Goal: Task Accomplishment & Management: Complete application form

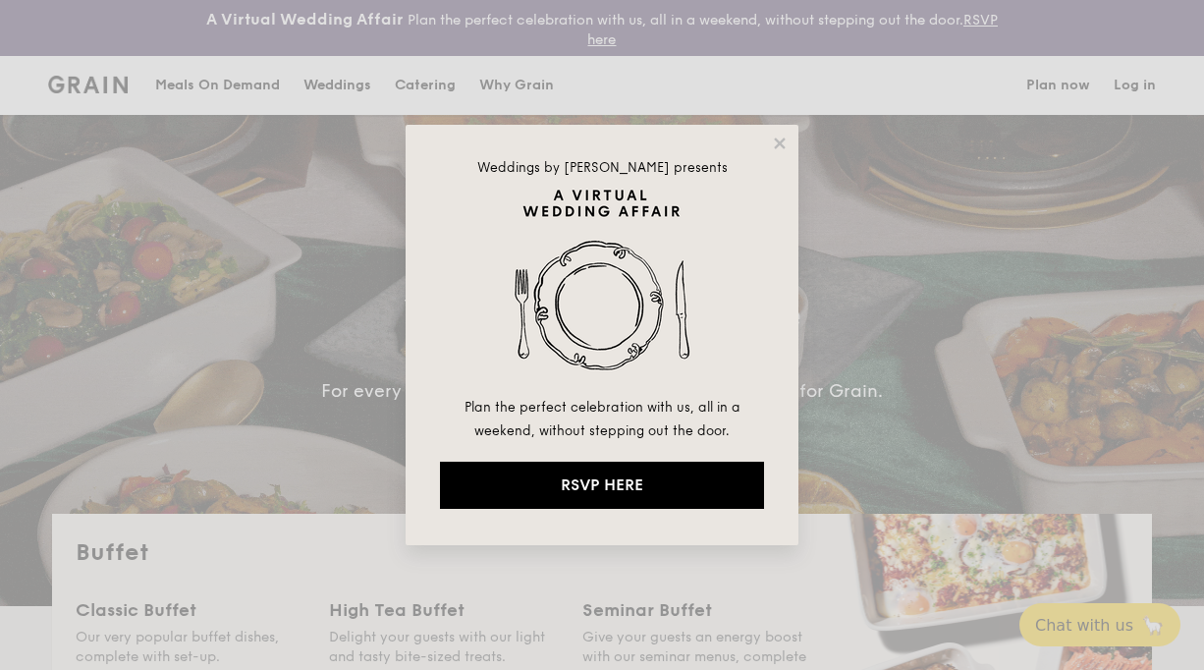
select select
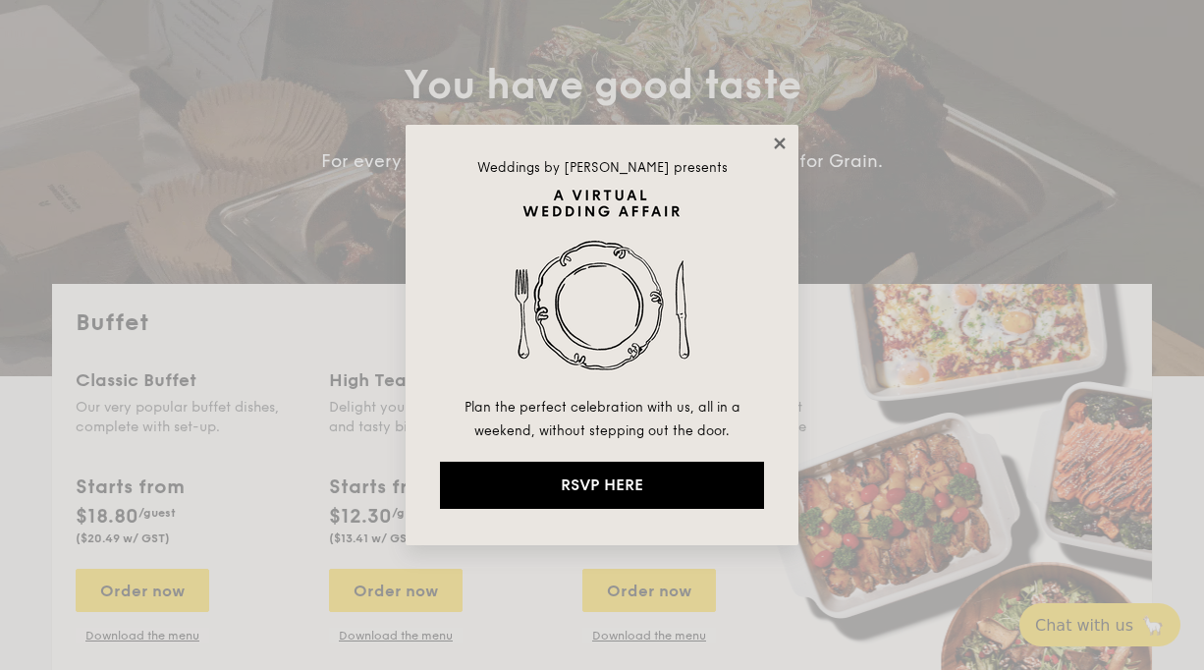
click at [777, 143] on icon at bounding box center [779, 142] width 11 height 11
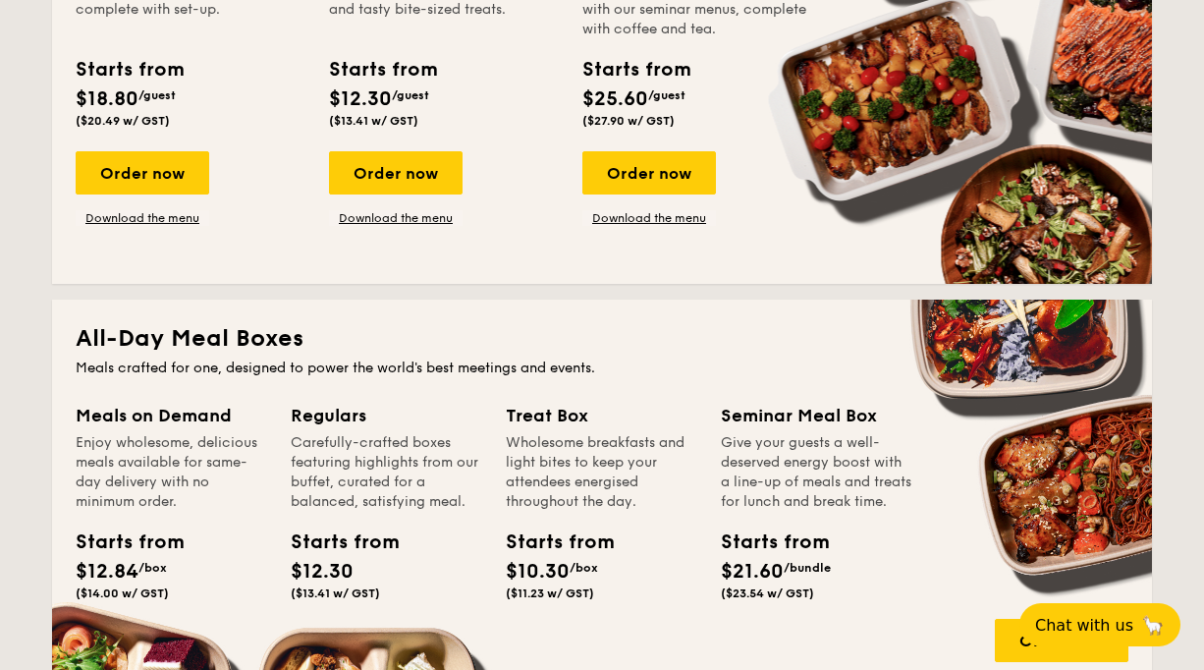
scroll to position [699, 0]
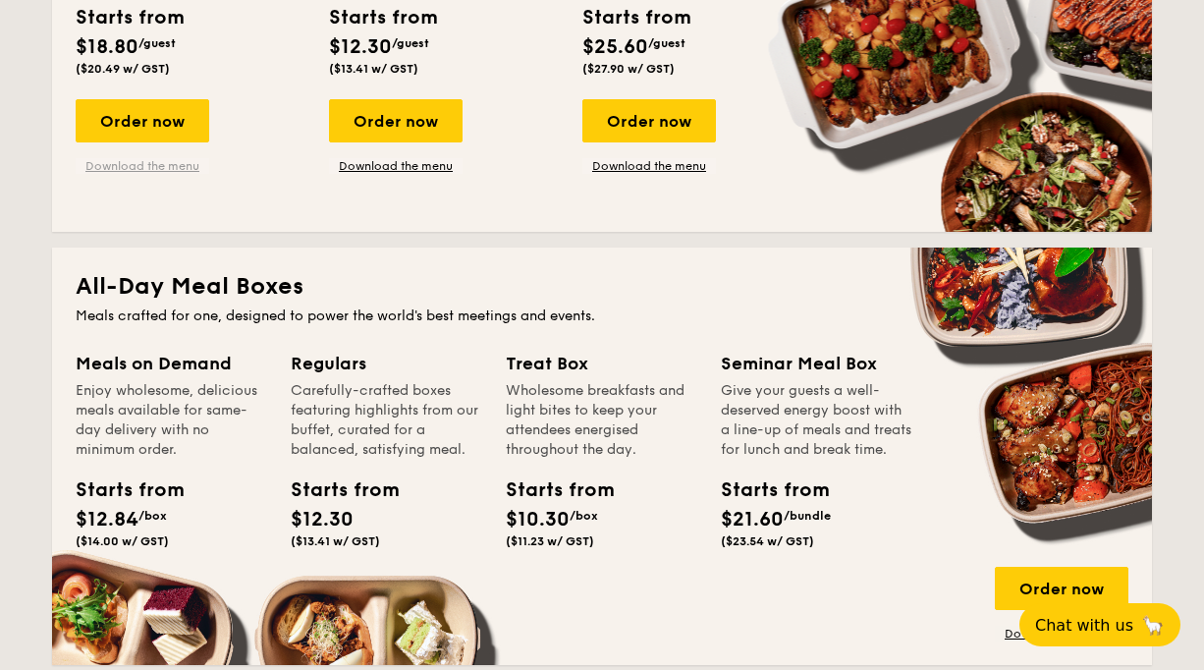
click at [160, 167] on link "Download the menu" at bounding box center [143, 166] width 134 height 16
click at [673, 304] on div "All-Day Meal Boxes Meals crafted for one, designed to power the world's best me…" at bounding box center [602, 455] width 1100 height 417
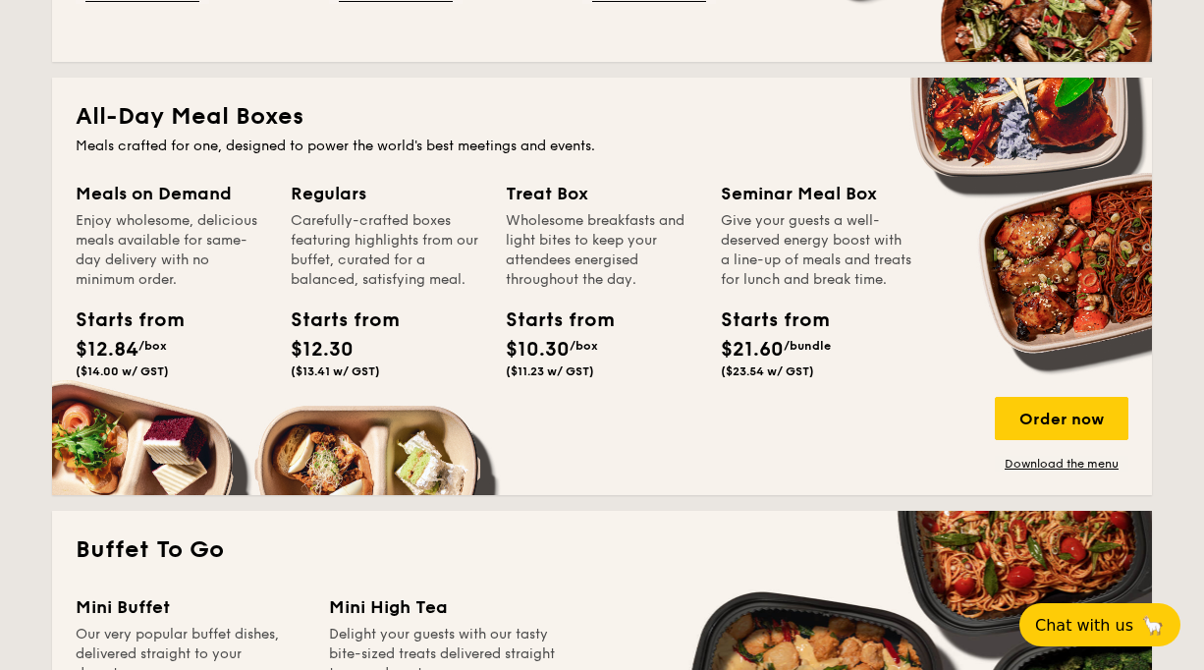
scroll to position [0, 0]
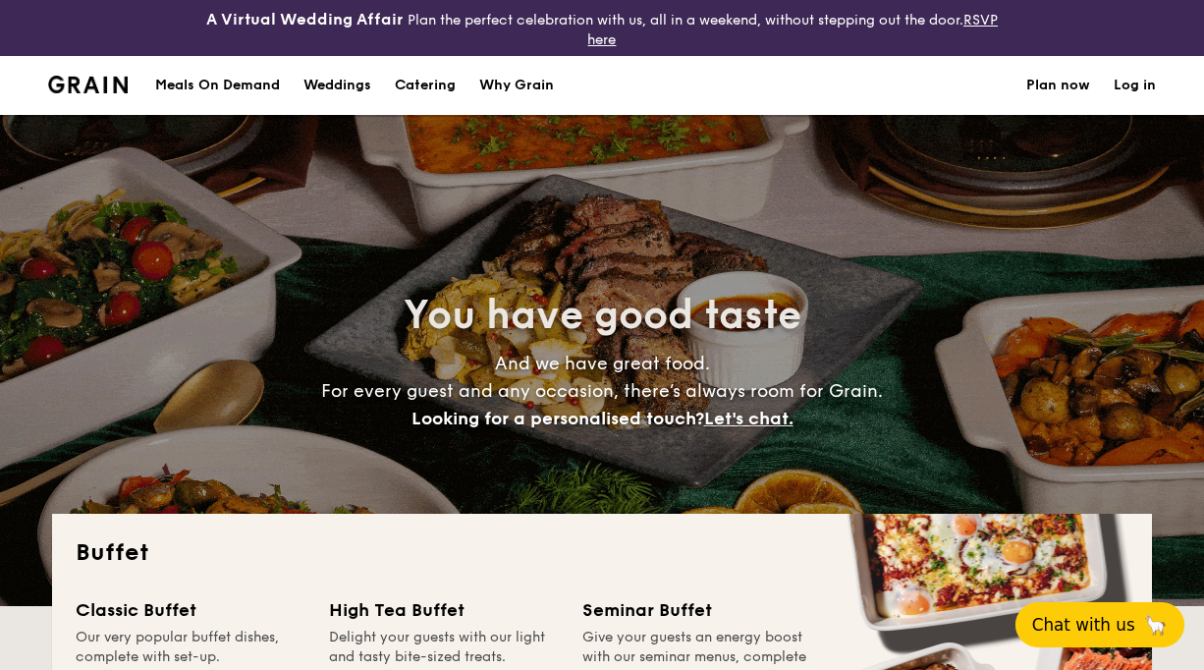
click at [1086, 628] on span "Chat with us" at bounding box center [1083, 625] width 103 height 20
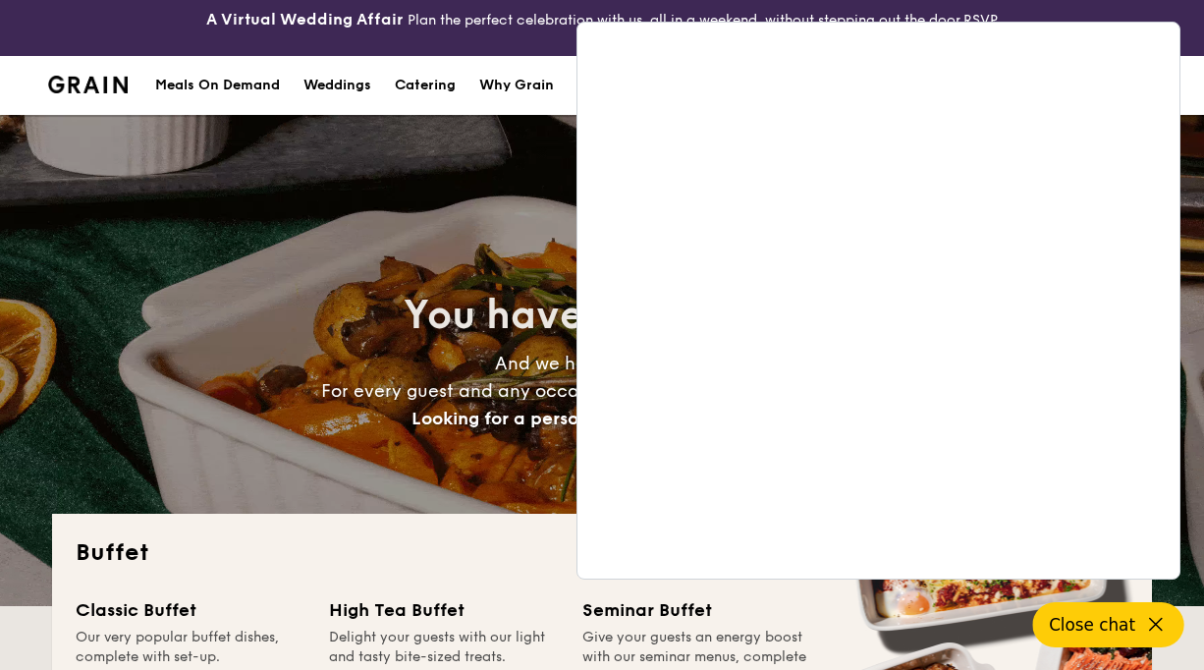
click at [1146, 617] on icon at bounding box center [1156, 625] width 24 height 24
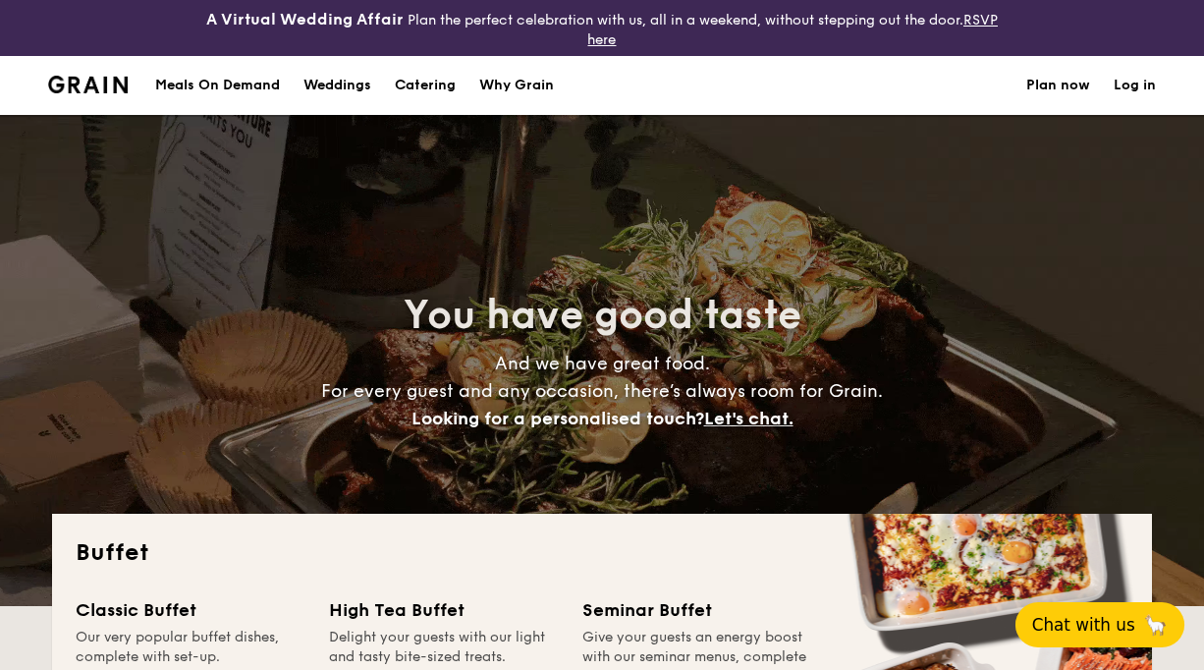
click at [1071, 84] on link "Plan now" at bounding box center [1058, 85] width 64 height 59
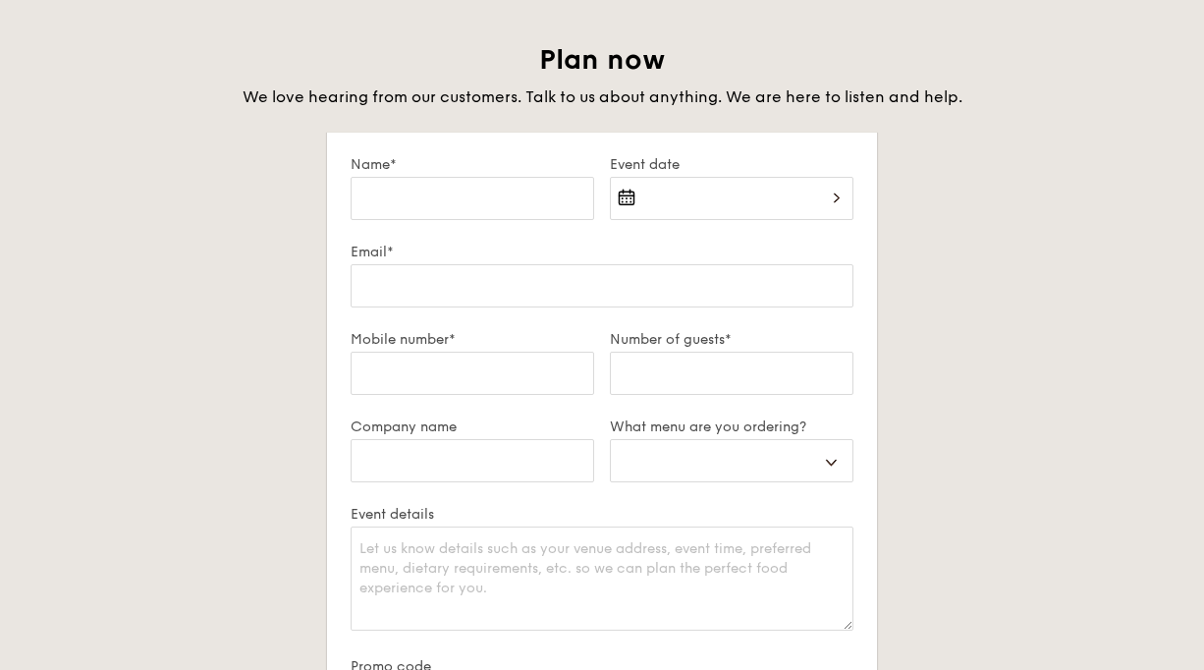
scroll to position [127, 0]
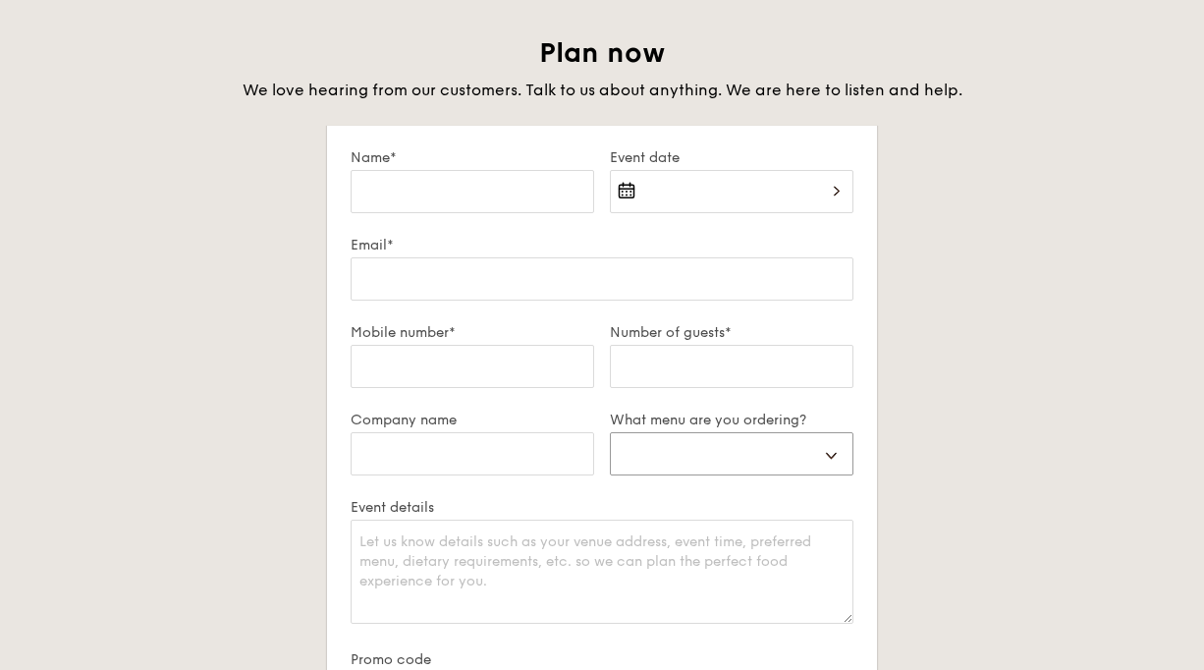
click at [703, 455] on select "Buffet Mini Buffet High Tea Canapés Meal Boxes Wedding" at bounding box center [732, 453] width 244 height 43
select select "buffet"
click at [610, 432] on select "Buffet Mini Buffet High Tea Canapés Meal Boxes Wedding" at bounding box center [732, 453] width 244 height 43
click at [730, 200] on div at bounding box center [732, 203] width 244 height 67
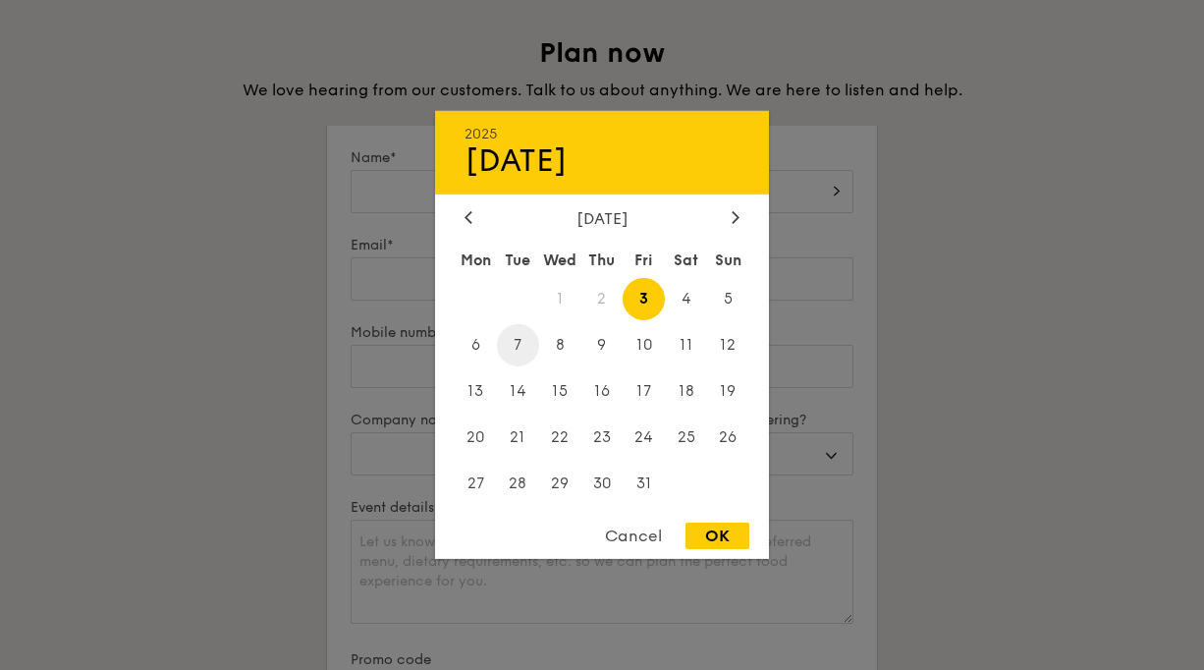
click at [523, 340] on span "7" at bounding box center [518, 345] width 42 height 42
click at [714, 534] on div "OK" at bounding box center [717, 535] width 64 height 27
type input "[DATE]"
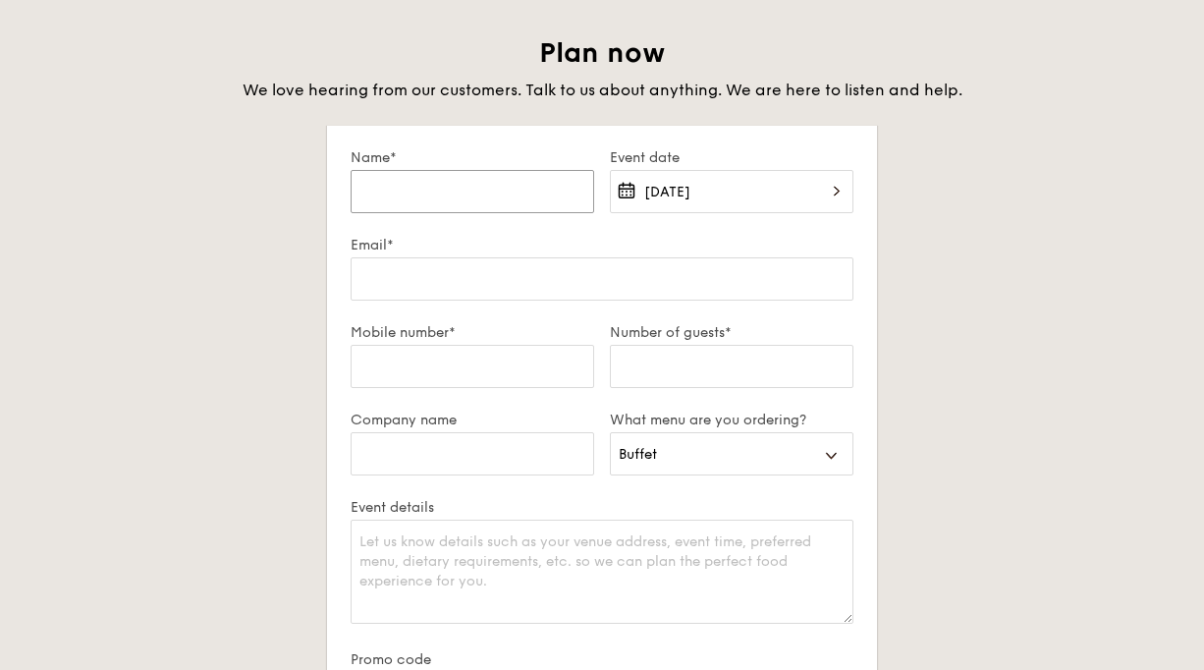
click at [452, 180] on input "Name*" at bounding box center [473, 191] width 244 height 43
type input "[PERSON_NAME]"
type input "[EMAIL_ADDRESS][DOMAIN_NAME]"
click at [664, 379] on input "Number of guests*" at bounding box center [732, 366] width 244 height 43
type input "30"
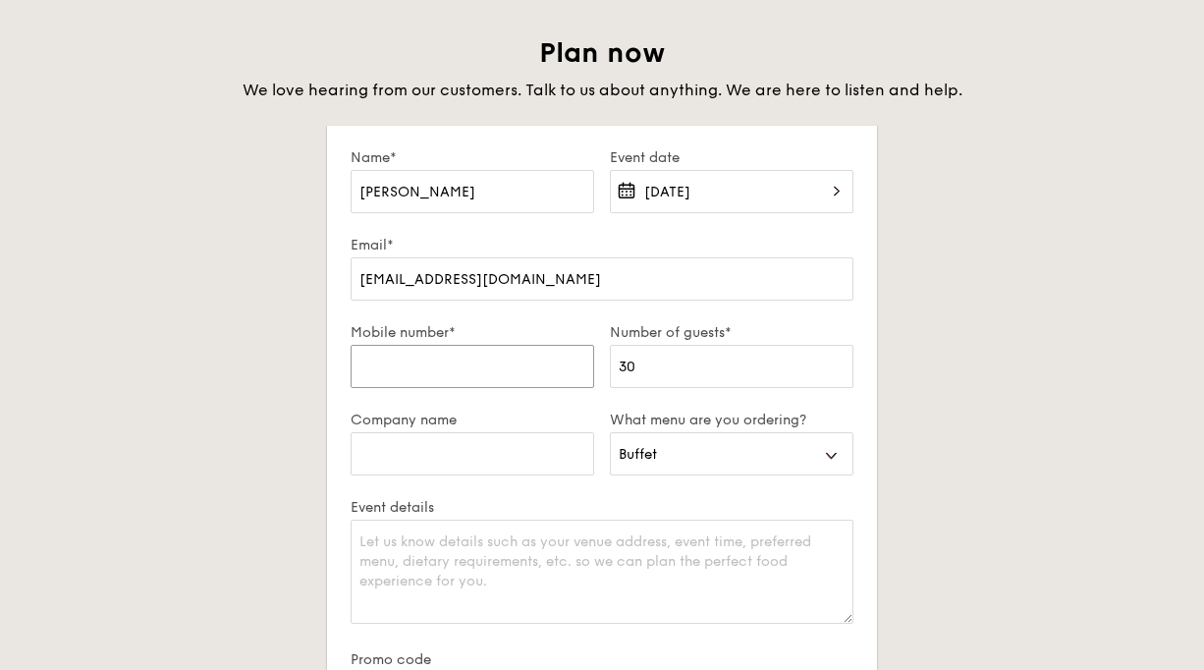
click at [459, 379] on input "Mobile number*" at bounding box center [473, 366] width 244 height 43
type input "81871153"
click at [529, 566] on textarea "Event details" at bounding box center [602, 572] width 503 height 104
click at [561, 570] on textarea "Event details" at bounding box center [602, 572] width 503 height 104
click at [502, 449] on input "Company name" at bounding box center [473, 453] width 244 height 43
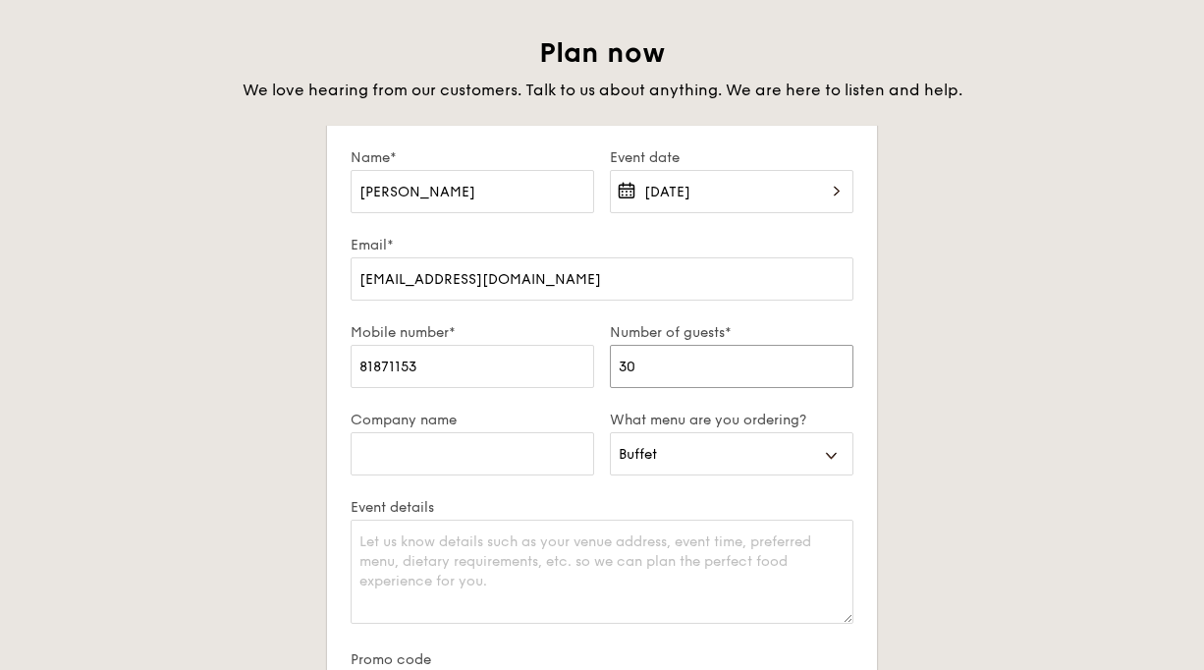
click at [764, 351] on input "30" at bounding box center [732, 366] width 244 height 43
click at [529, 450] on input "Company name" at bounding box center [473, 453] width 244 height 43
click at [474, 455] on input "Company name" at bounding box center [473, 453] width 244 height 43
type input "Google"
click at [421, 546] on textarea "Event details" at bounding box center [602, 572] width 503 height 104
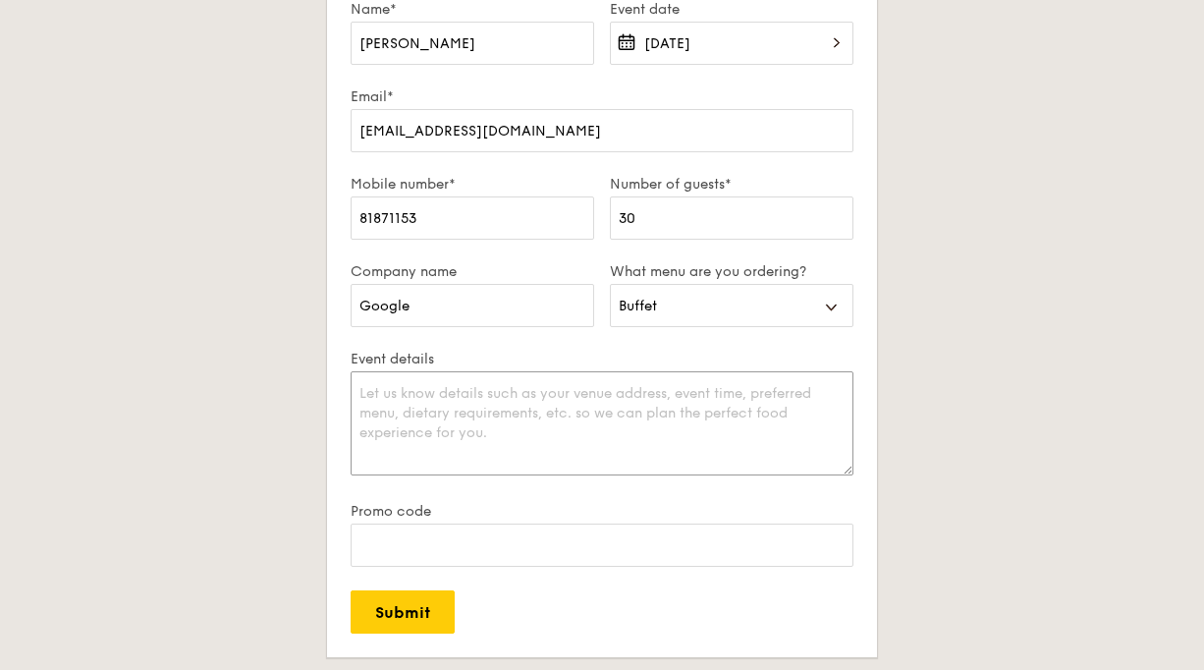
scroll to position [280, 0]
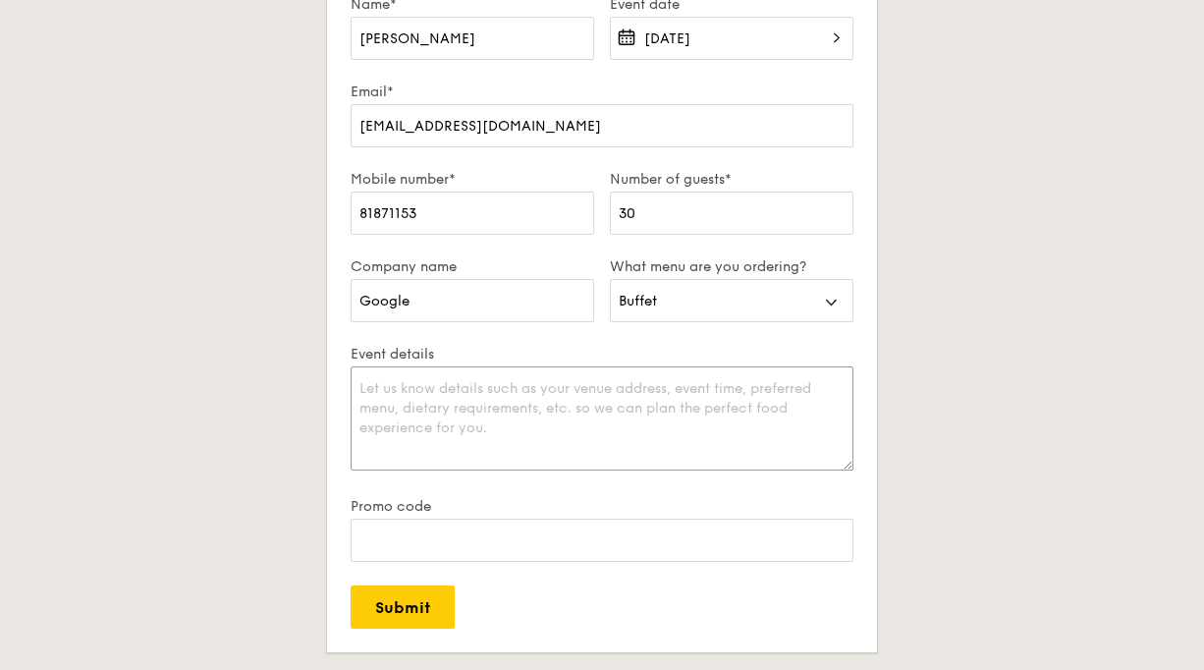
click at [521, 378] on textarea "Event details" at bounding box center [602, 418] width 503 height 104
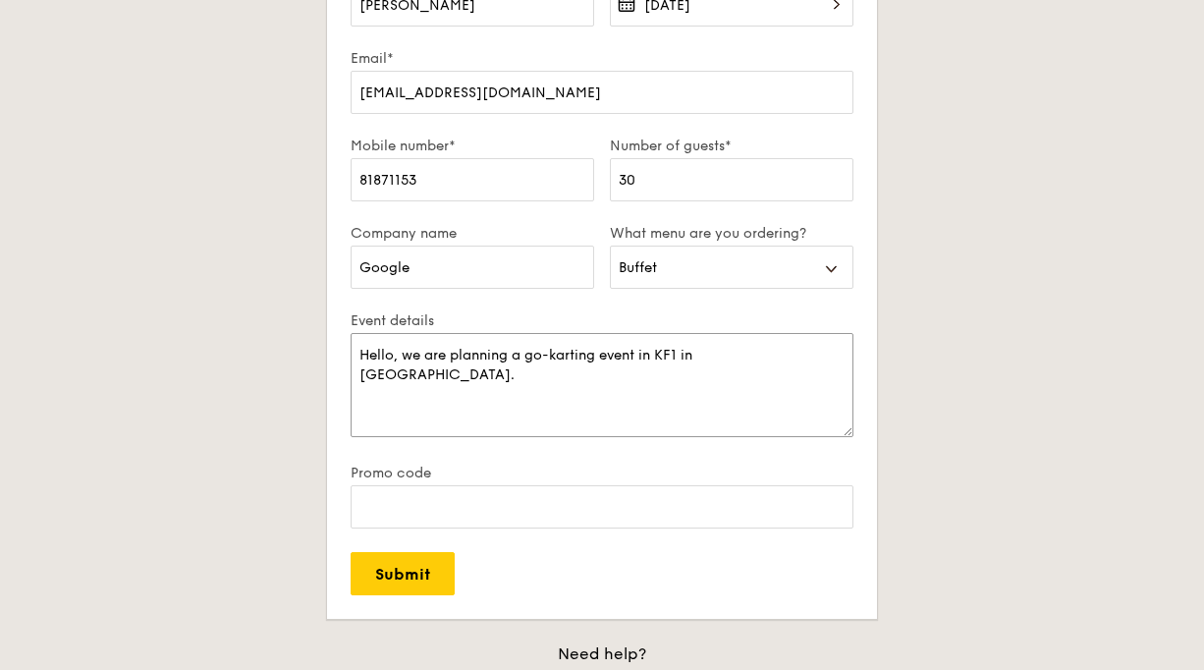
scroll to position [188, 0]
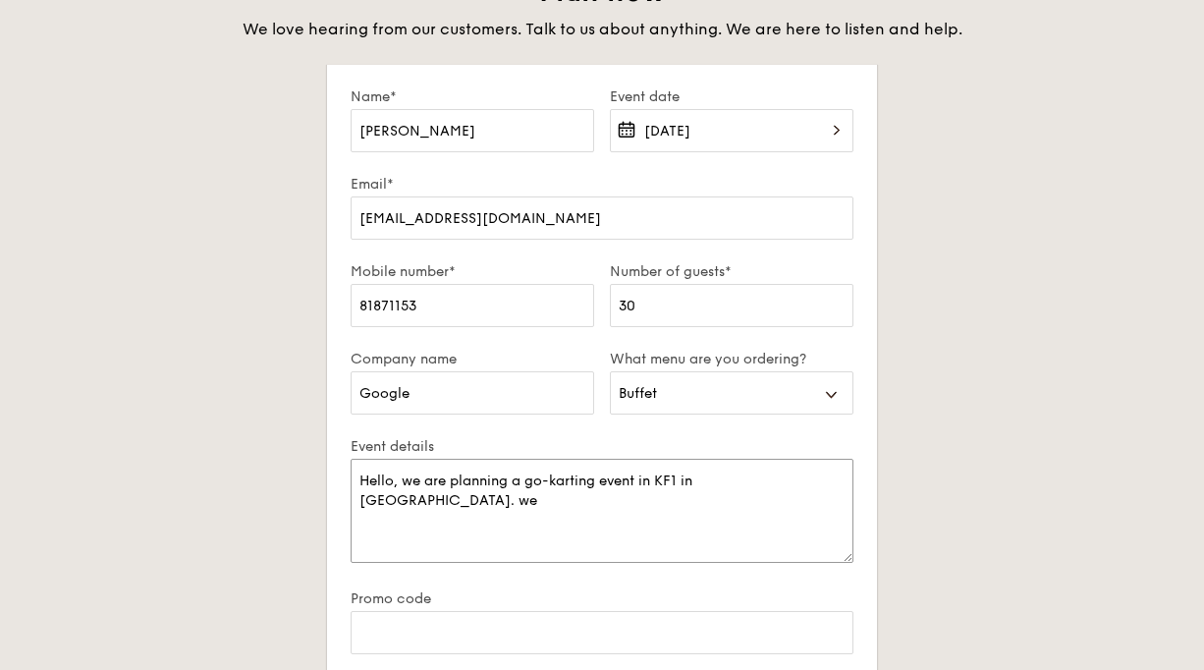
drag, startPoint x: 746, startPoint y: 479, endPoint x: 828, endPoint y: 475, distance: 81.6
click at [828, 475] on textarea "Hello, we are planning a go-karting event in KF1 in [GEOGRAPHIC_DATA]. we" at bounding box center [602, 511] width 503 height 104
click at [523, 504] on textarea "Hello, we are planning a go-karting event in KF1 in [GEOGRAPHIC_DATA]. Would yo…" at bounding box center [602, 511] width 503 height 104
click at [568, 480] on textarea "Hello, we are planning a go-karting event in KF1 in [GEOGRAPHIC_DATA]. Would yo…" at bounding box center [602, 511] width 503 height 104
click at [520, 498] on textarea "Hello, we are planning a go-karting event in KF1 in [GEOGRAPHIC_DATA]. Would yo…" at bounding box center [602, 511] width 503 height 104
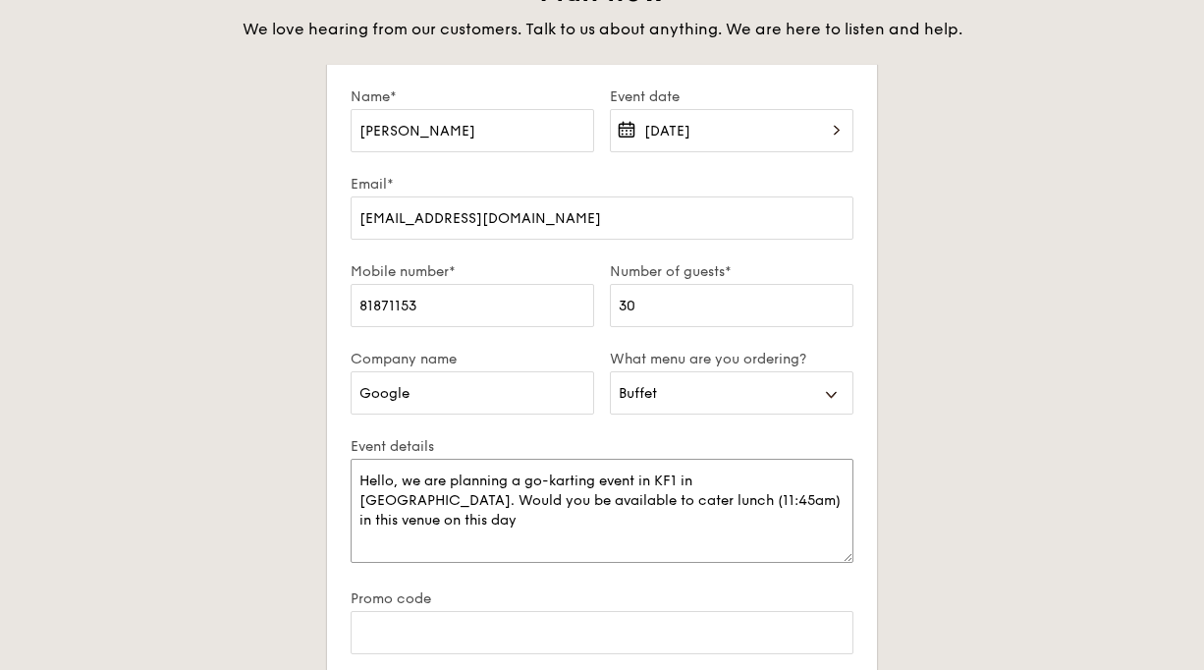
click at [762, 499] on textarea "Hello, we are planning a go-karting event in KF1 in [GEOGRAPHIC_DATA]. Would yo…" at bounding box center [602, 511] width 503 height 104
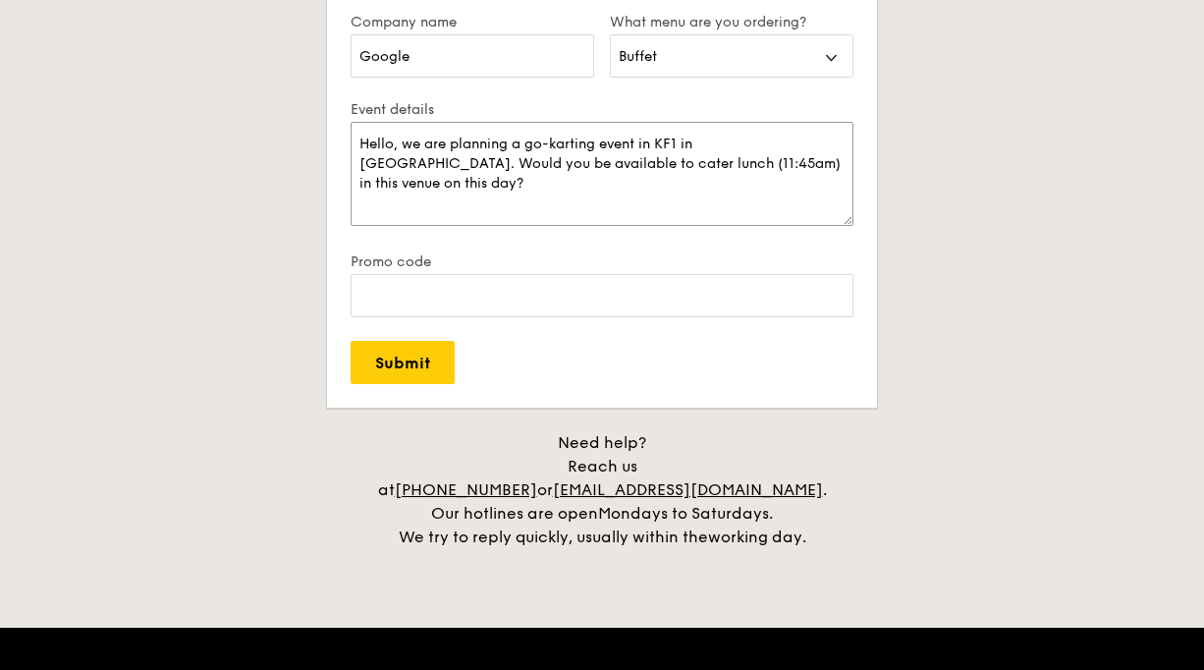
scroll to position [529, 0]
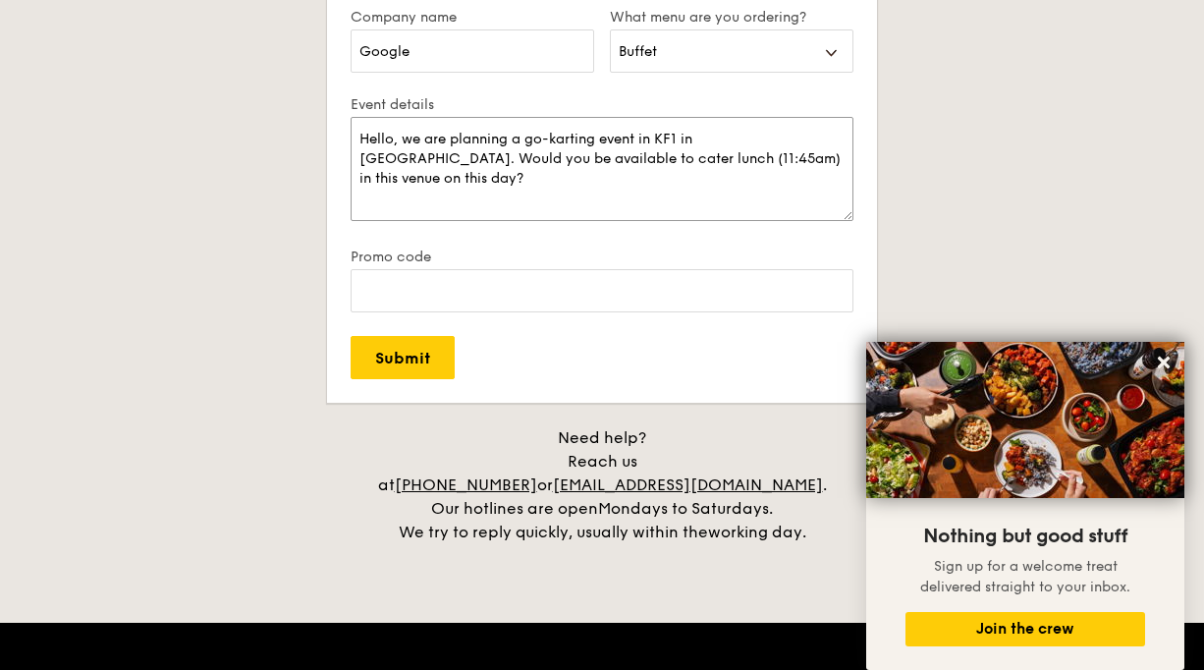
click at [499, 141] on textarea "Hello, we are planning a go-karting event in KF1 in [GEOGRAPHIC_DATA]. Would yo…" at bounding box center [602, 169] width 503 height 104
click at [441, 144] on textarea "Hello, we are planning a go-karting event in KF1 in [GEOGRAPHIC_DATA]. Would yo…" at bounding box center [602, 169] width 503 height 104
click at [458, 146] on textarea "Hello, we are planning a go-karting event in KF1 in [GEOGRAPHIC_DATA]. Would yo…" at bounding box center [602, 169] width 503 height 104
type textarea "Hello, we are planning a go-karting event in KF1 in [GEOGRAPHIC_DATA]. Would yo…"
click at [400, 363] on input "Submit" at bounding box center [403, 357] width 104 height 43
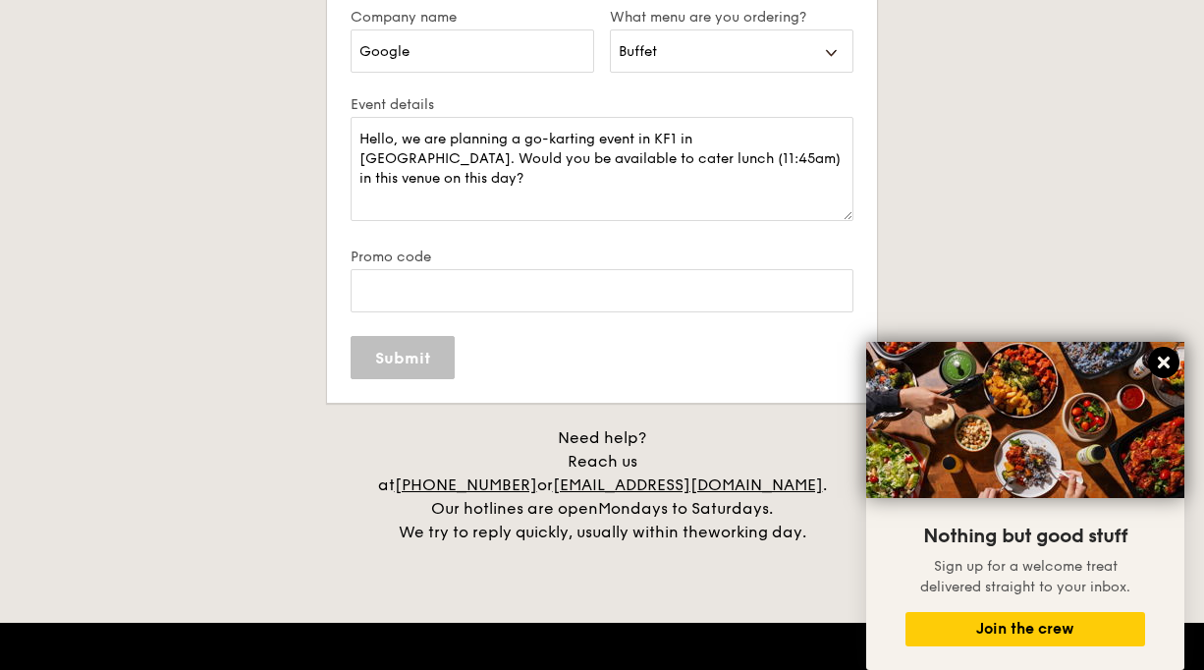
click at [1164, 360] on icon at bounding box center [1164, 362] width 12 height 12
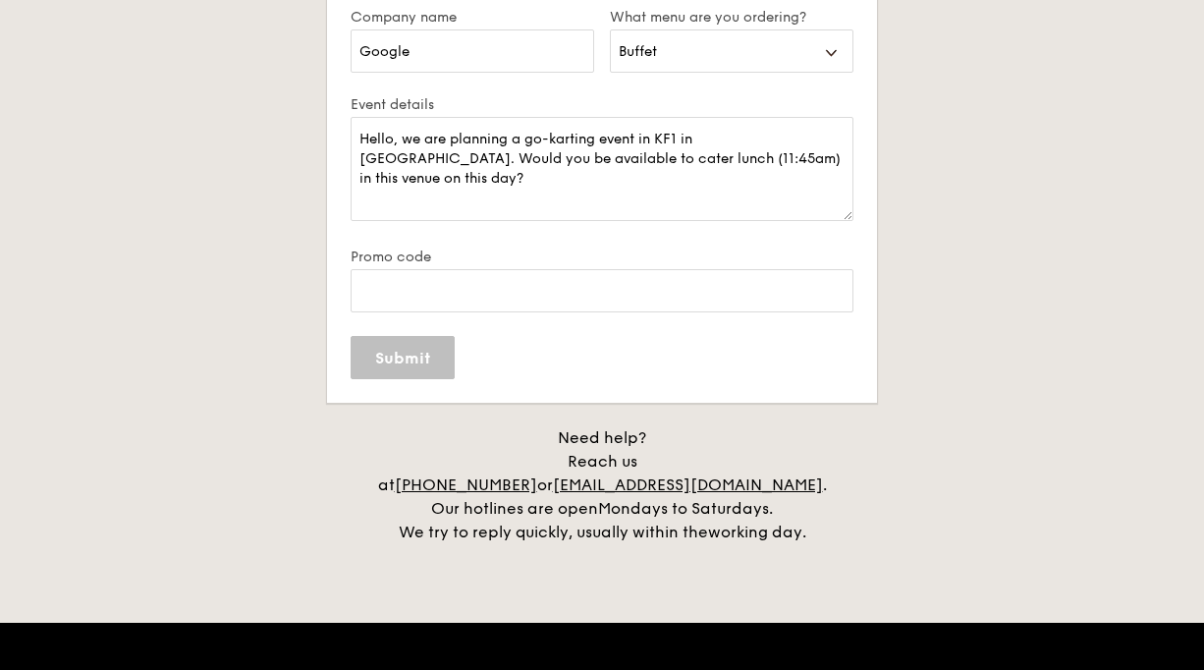
scroll to position [0, 0]
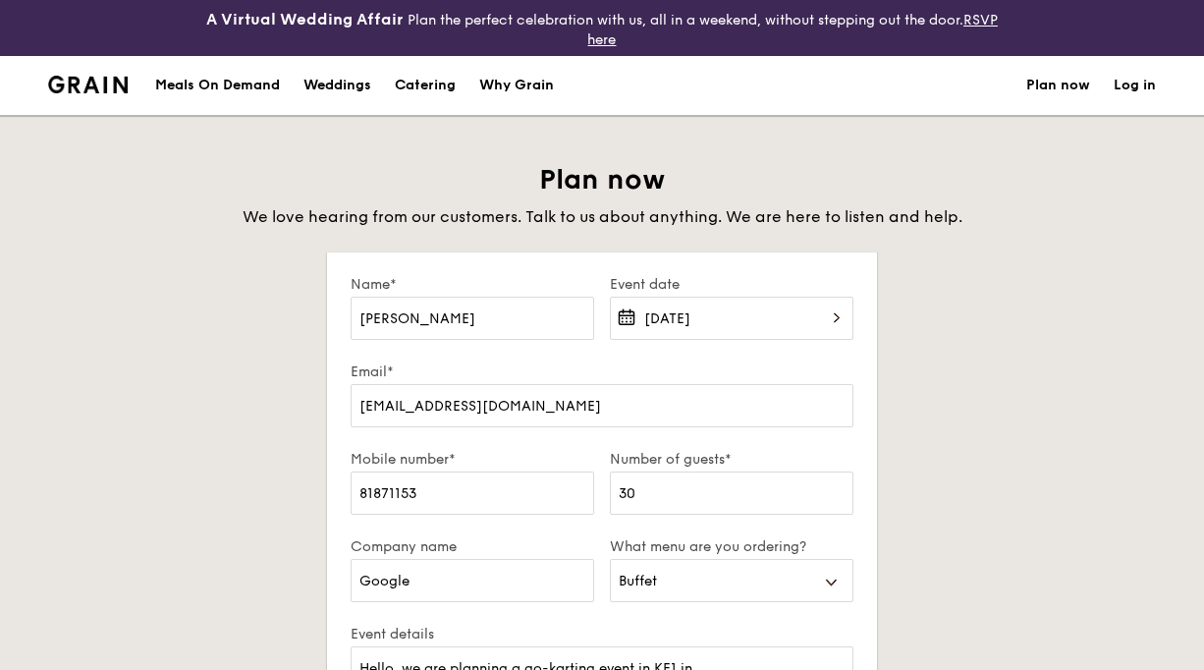
select select
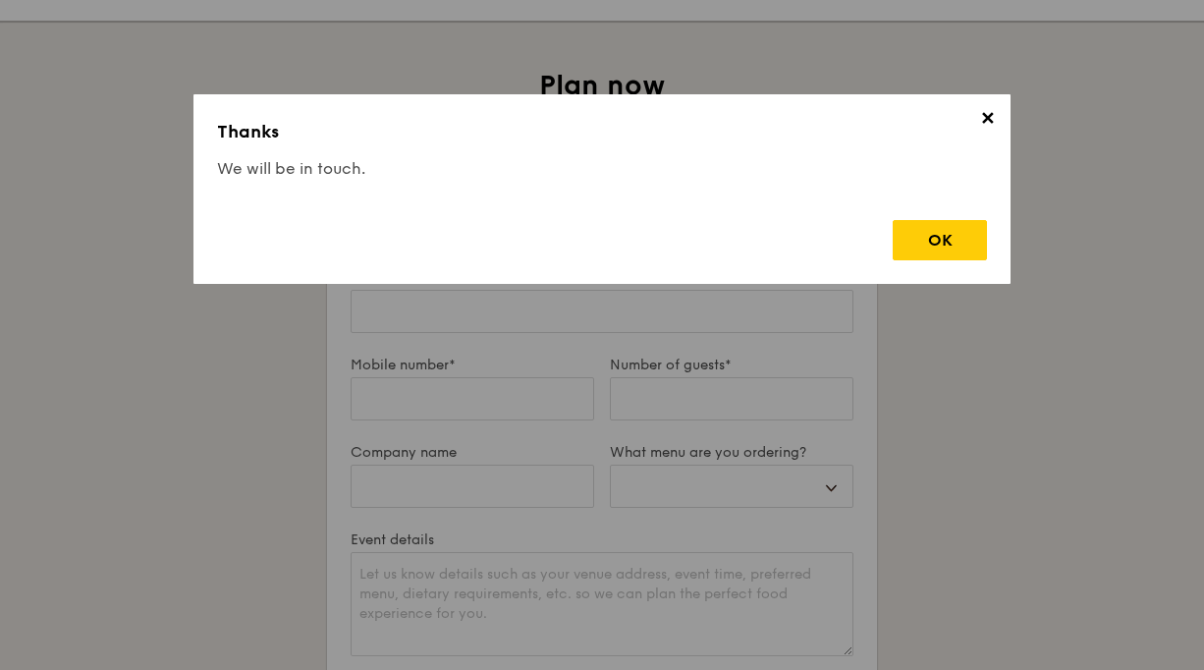
scroll to position [95, 0]
click at [935, 237] on div "OK" at bounding box center [940, 240] width 94 height 40
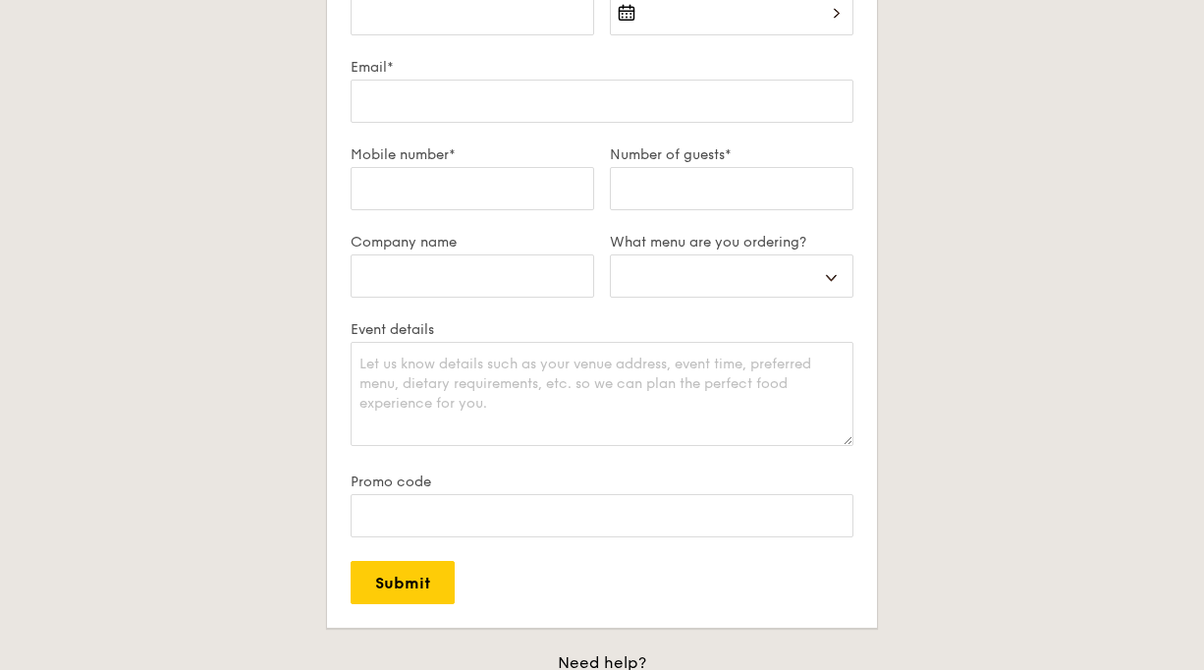
scroll to position [305, 0]
